Goal: Entertainment & Leisure: Browse casually

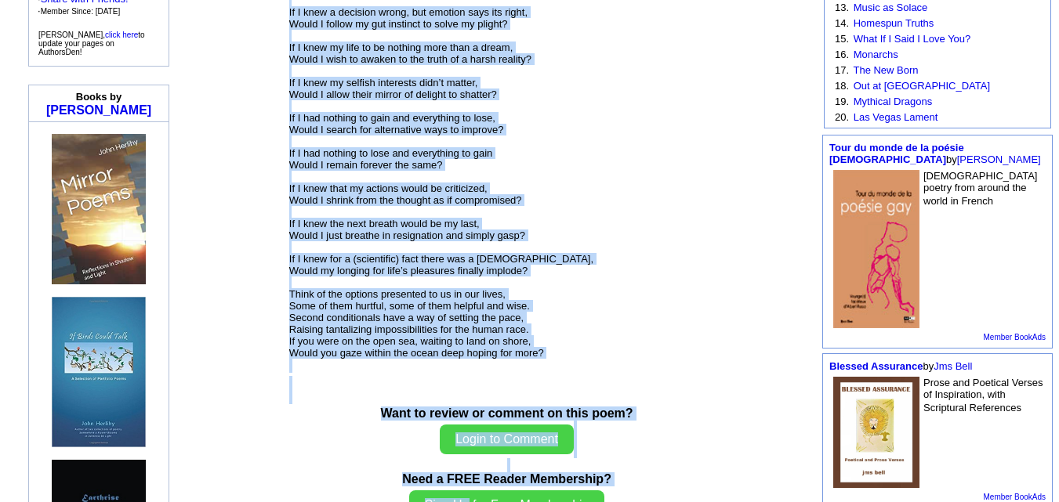
scroll to position [502, 0]
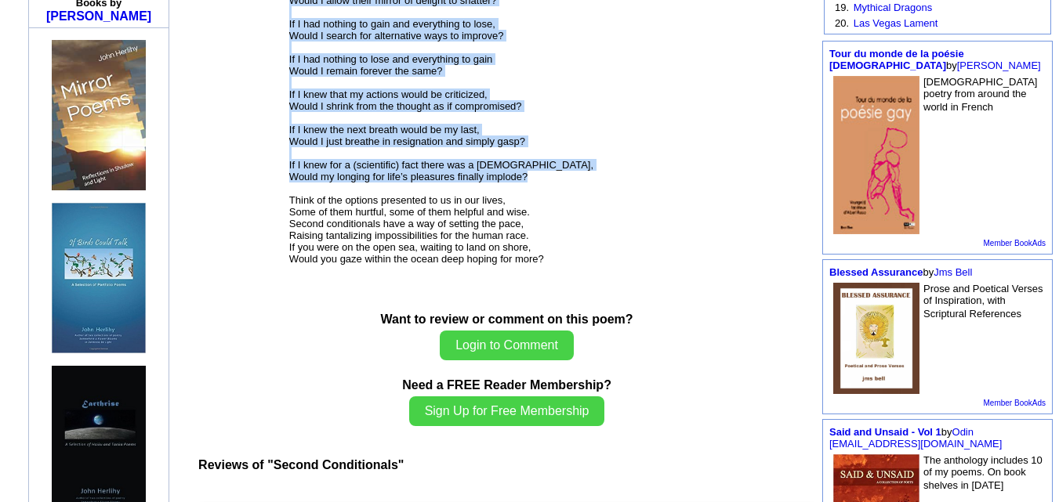
drag, startPoint x: 325, startPoint y: 195, endPoint x: 567, endPoint y: 169, distance: 242.9
copy font "Second Conditionals By John Herlihy If I had the power of prophecy, Would I fea…"
